Goal: Task Accomplishment & Management: Use online tool/utility

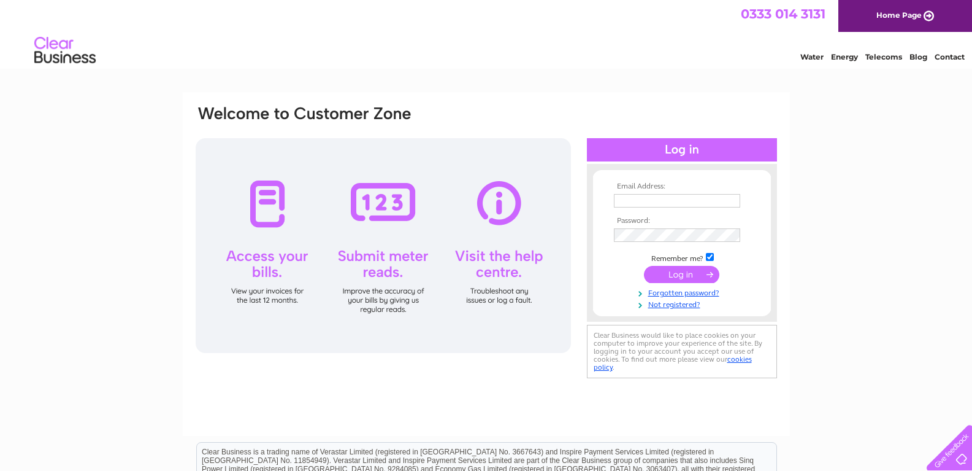
type input "admin@clandecltd.com"
click at [673, 274] on input "submit" at bounding box center [681, 274] width 75 height 17
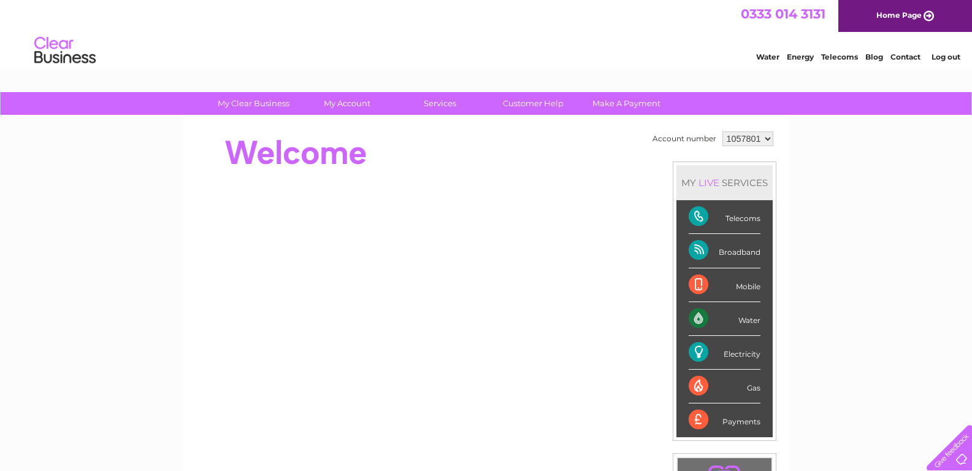
click at [742, 355] on div "Electricity" at bounding box center [725, 353] width 72 height 34
click at [699, 350] on div "Electricity" at bounding box center [725, 353] width 72 height 34
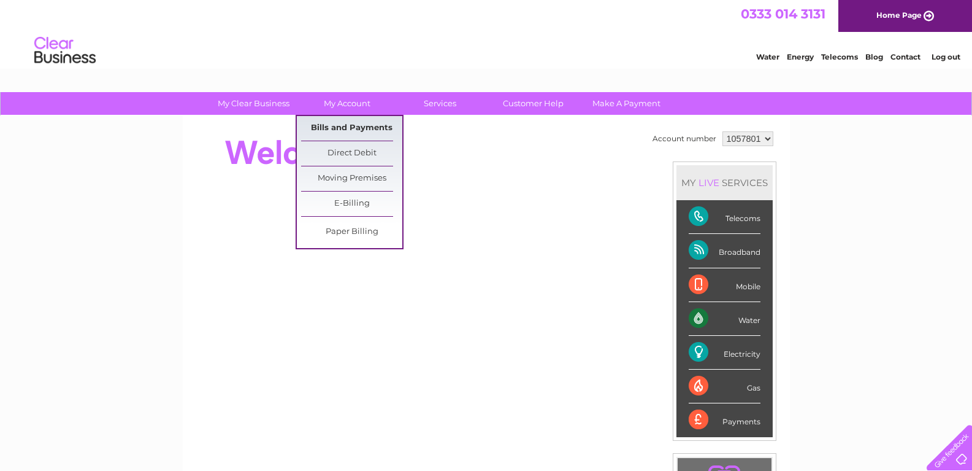
click at [347, 128] on link "Bills and Payments" at bounding box center [351, 128] width 101 height 25
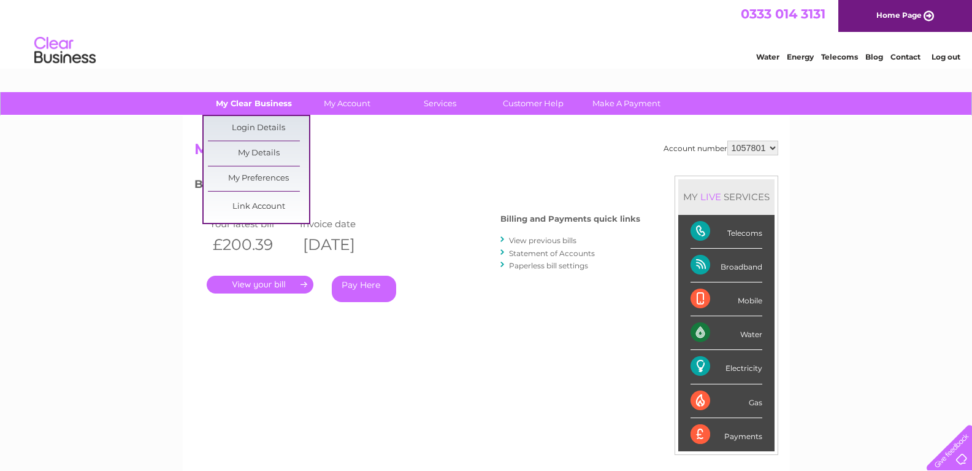
click at [263, 104] on link "My Clear Business" at bounding box center [253, 103] width 101 height 23
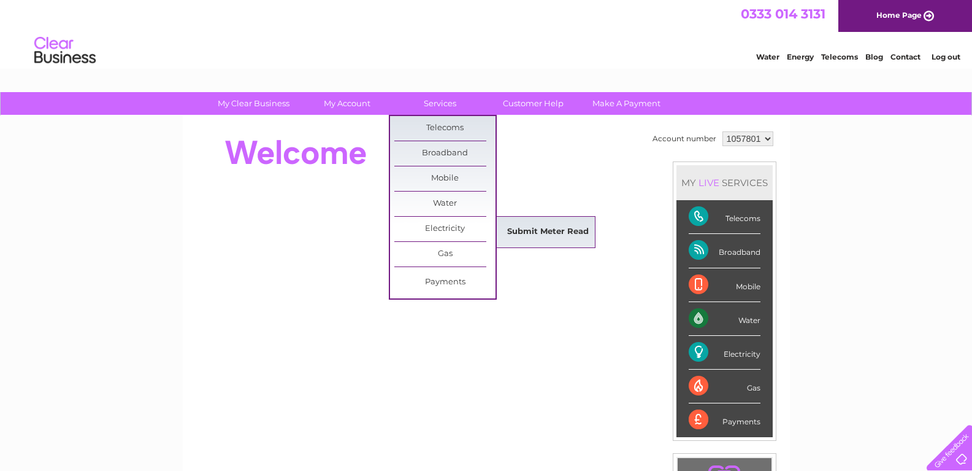
click at [555, 232] on link "Submit Meter Read" at bounding box center [548, 232] width 101 height 25
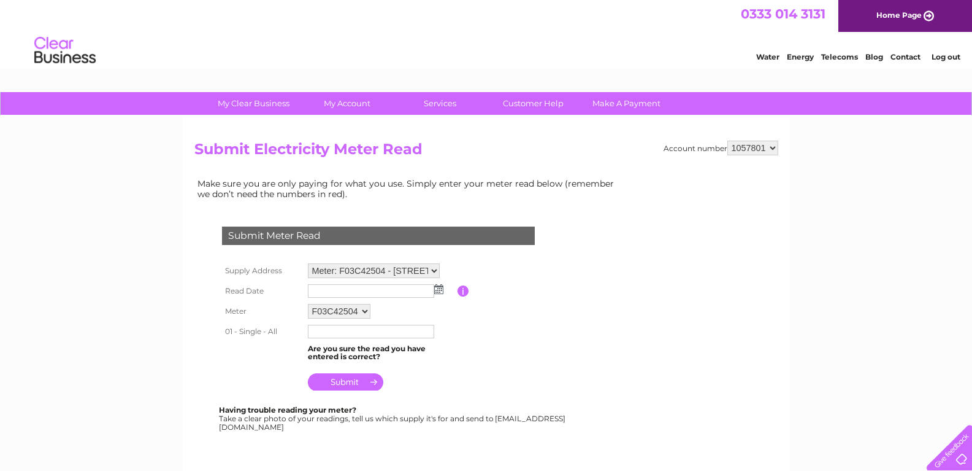
click at [353, 288] on input "text" at bounding box center [371, 290] width 126 height 13
click at [444, 291] on td at bounding box center [381, 291] width 153 height 20
click at [442, 290] on img at bounding box center [438, 289] width 9 height 10
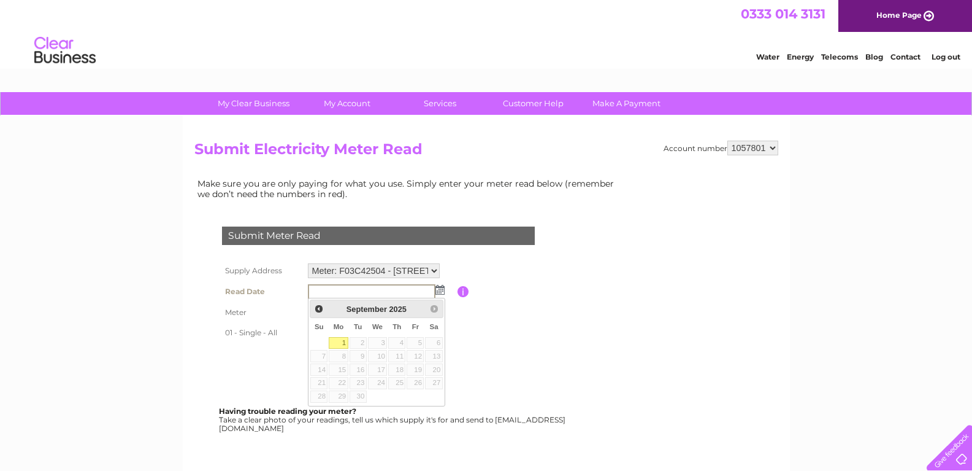
click at [342, 344] on link "1" at bounding box center [338, 343] width 19 height 12
type input "2025/09/01"
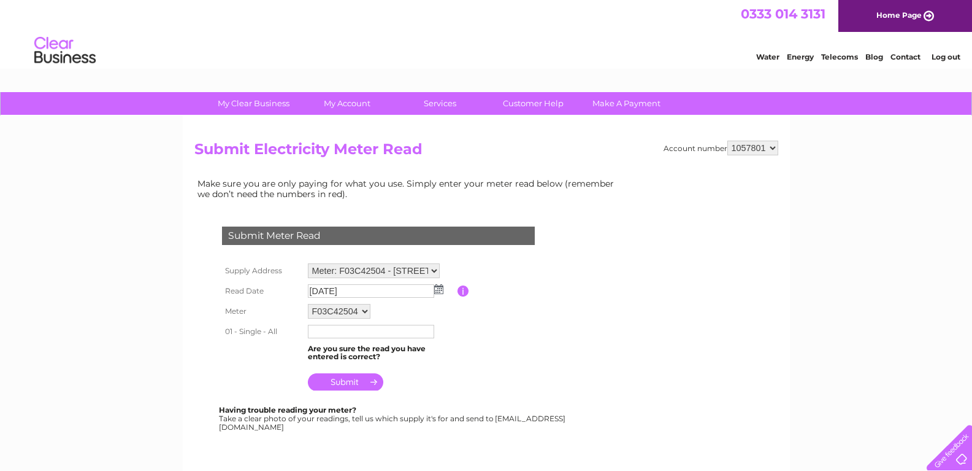
click at [344, 333] on input "text" at bounding box center [371, 331] width 126 height 13
type input "36746"
click at [349, 380] on input "submit" at bounding box center [345, 382] width 75 height 17
